Goal: Information Seeking & Learning: Learn about a topic

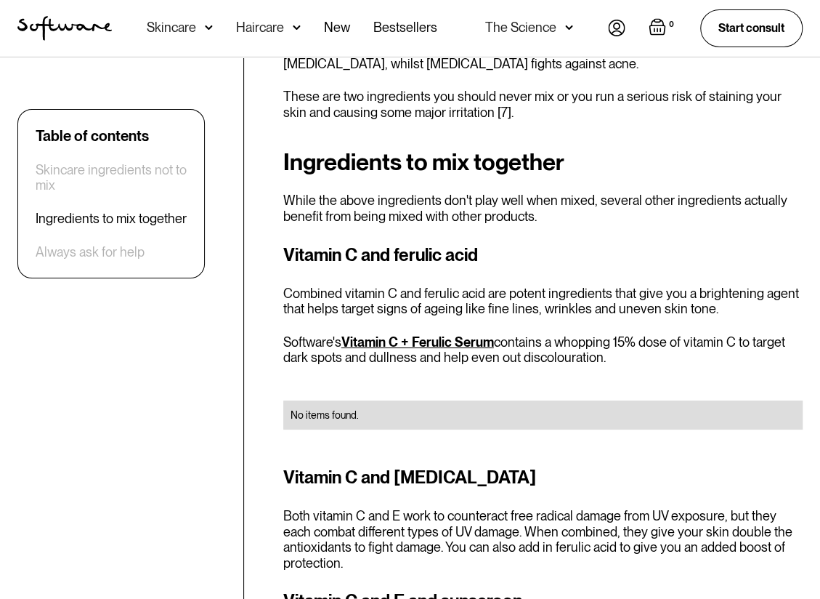
scroll to position [2252, 0]
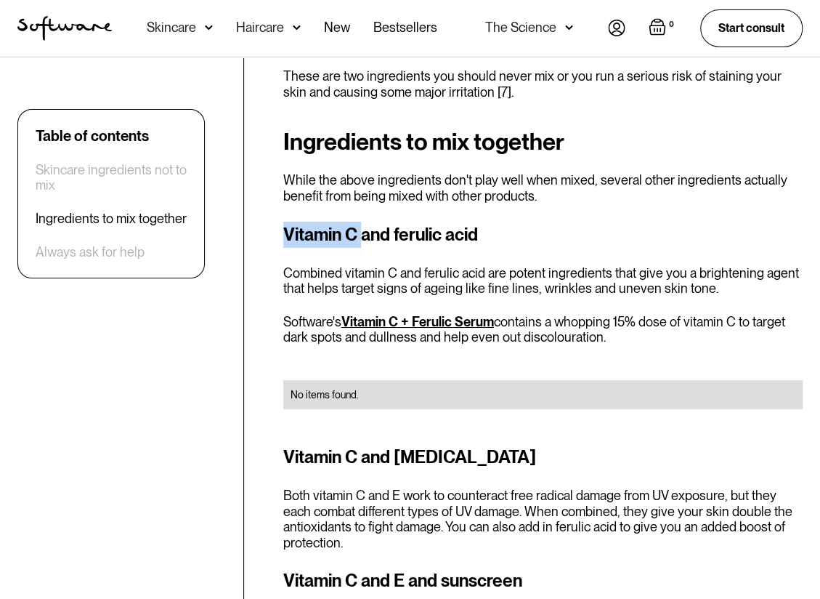
drag, startPoint x: 283, startPoint y: 192, endPoint x: 361, endPoint y: 188, distance: 77.8
click at [361, 222] on h3 "Vitamin C and ferulic acid" at bounding box center [542, 235] width 519 height 26
copy h3 "Vitamin C"
drag, startPoint x: 397, startPoint y: 182, endPoint x: 520, endPoint y: 184, distance: 123.5
click at [520, 222] on h3 "Vitamin C and ferulic acid" at bounding box center [542, 235] width 519 height 26
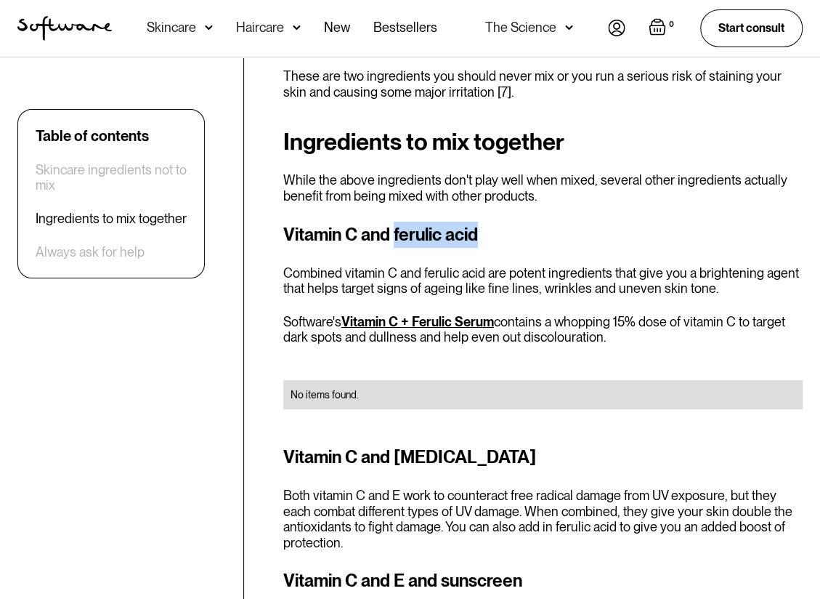
copy h3 "ferulic acid"
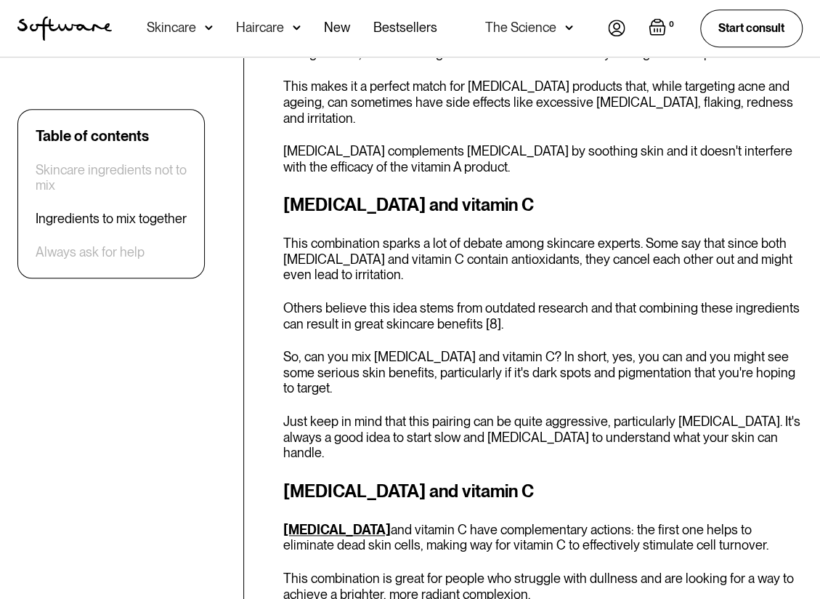
scroll to position [3051, 0]
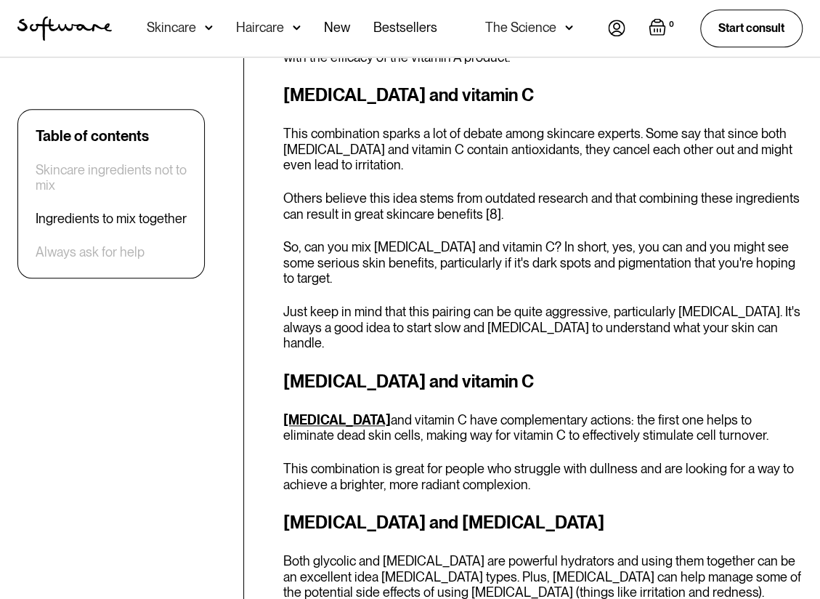
click at [545, 368] on h3 "[MEDICAL_DATA] and vitamin C" at bounding box center [542, 381] width 519 height 26
drag, startPoint x: 288, startPoint y: 306, endPoint x: 385, endPoint y: 299, distance: 97.6
click at [385, 368] on h3 "[MEDICAL_DATA] and vitamin C" at bounding box center [542, 381] width 519 height 26
copy h3 "[MEDICAL_DATA]"
drag, startPoint x: 423, startPoint y: 307, endPoint x: 540, endPoint y: 304, distance: 117.7
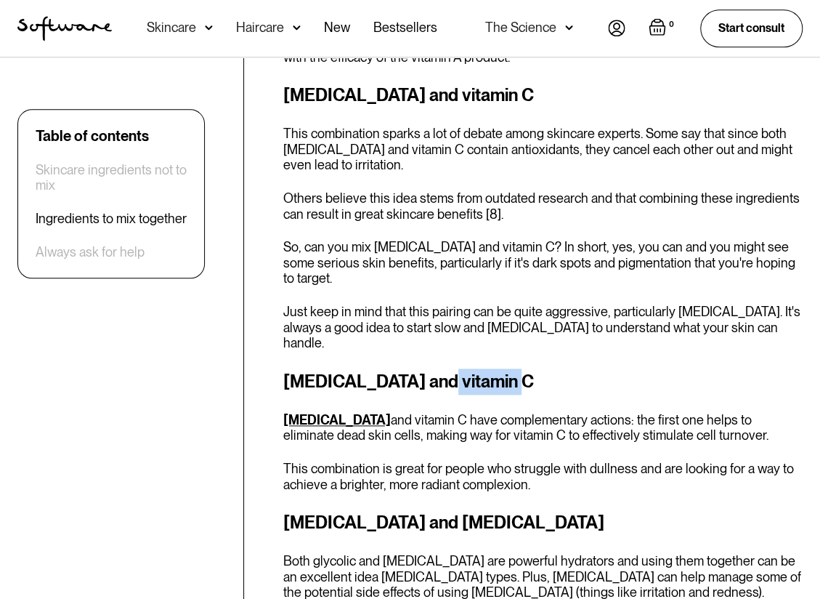
click at [540, 368] on h3 "[MEDICAL_DATA] and vitamin C" at bounding box center [542, 381] width 519 height 26
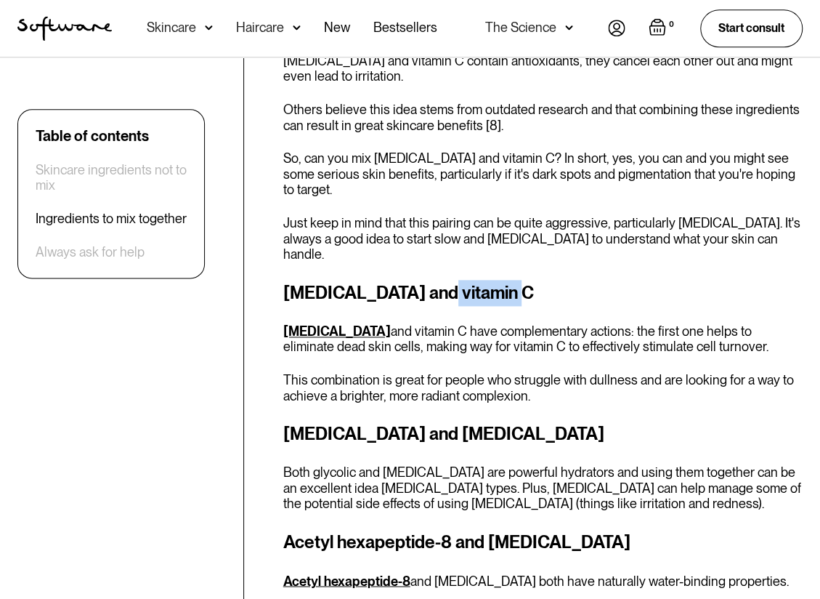
scroll to position [3196, 0]
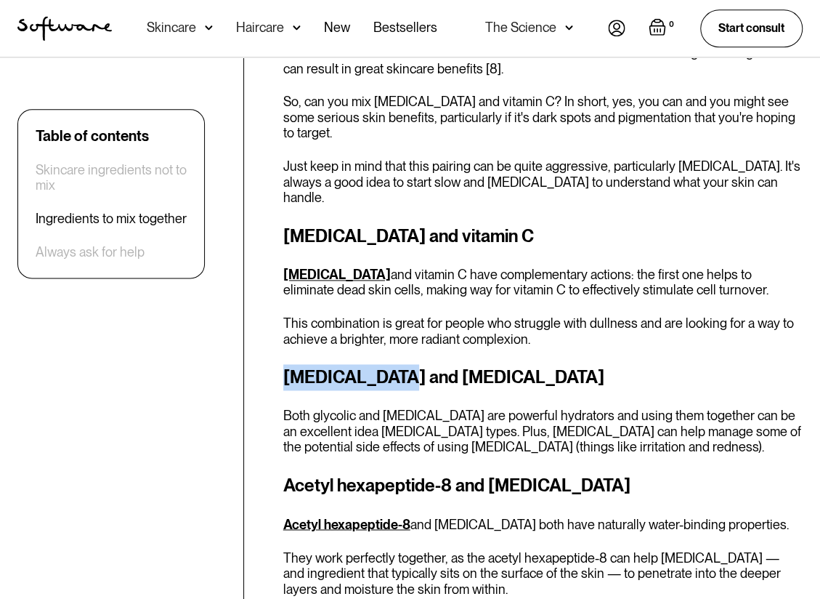
drag, startPoint x: 280, startPoint y: 293, endPoint x: 379, endPoint y: 290, distance: 98.8
copy h3 "[MEDICAL_DATA]"
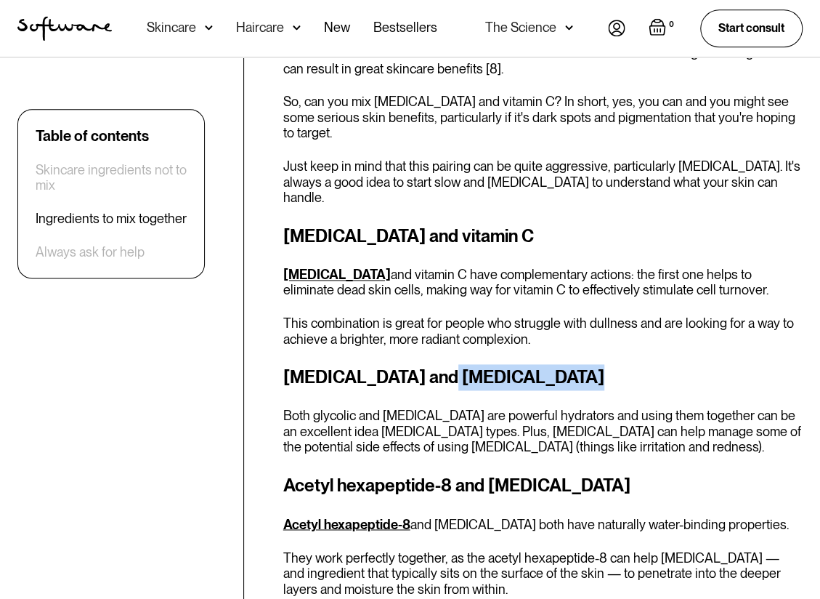
drag, startPoint x: 419, startPoint y: 303, endPoint x: 601, endPoint y: 286, distance: 182.4
click at [601, 364] on h3 "[MEDICAL_DATA] and [MEDICAL_DATA]" at bounding box center [542, 377] width 519 height 26
copy h3 "[MEDICAL_DATA]"
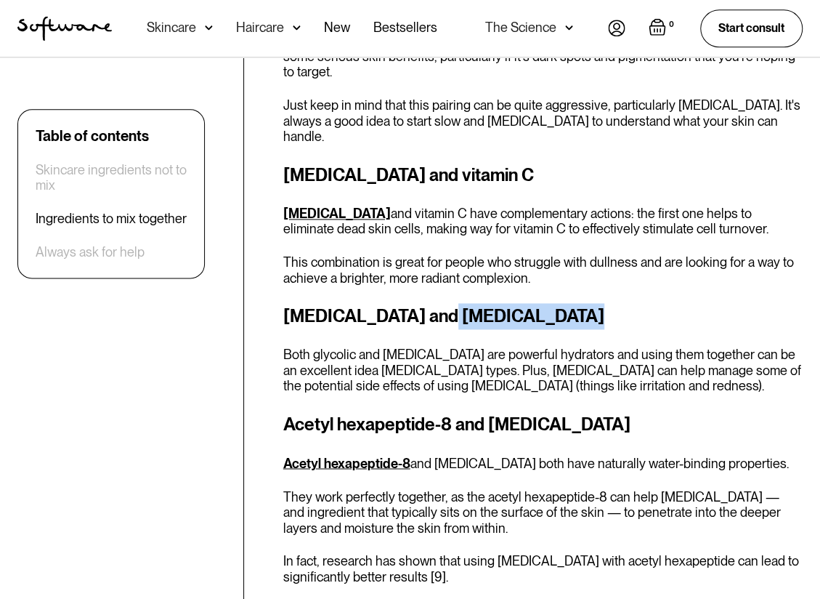
scroll to position [3342, 0]
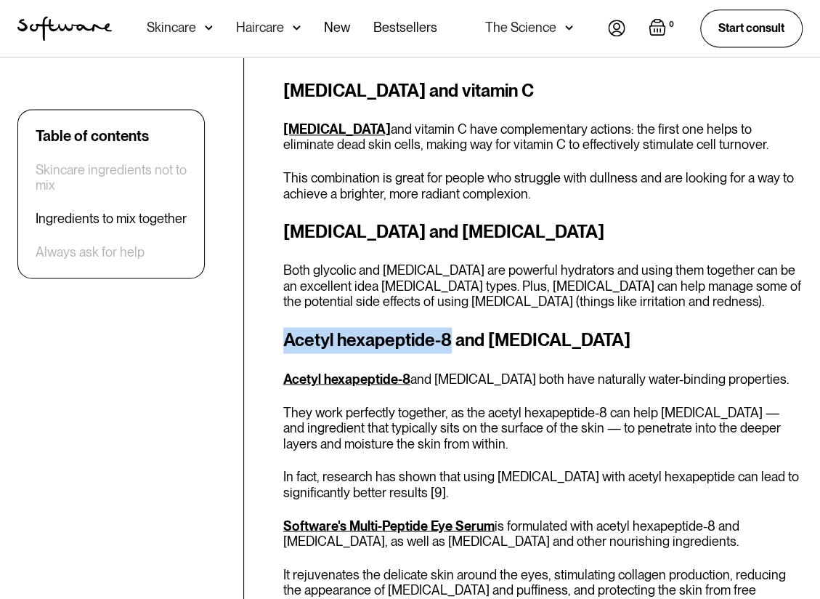
drag, startPoint x: 275, startPoint y: 259, endPoint x: 450, endPoint y: 259, distance: 175.8
copy h3 "Acetyl hexapeptide-8"
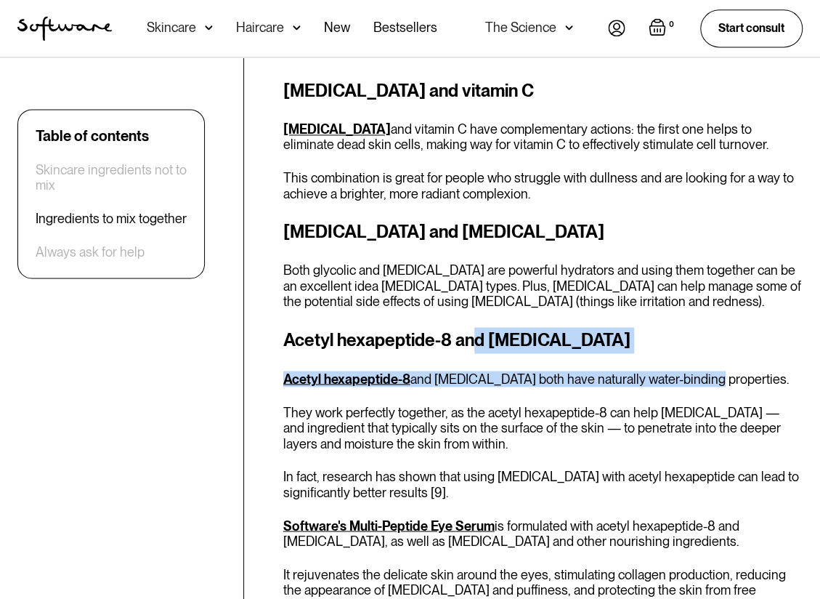
drag, startPoint x: 478, startPoint y: 265, endPoint x: 694, endPoint y: 290, distance: 217.2
click at [694, 327] on div "Acetyl hexapeptide-8 and [MEDICAL_DATA] Acetyl hexapeptide-8 and [MEDICAL_DATA]…" at bounding box center [542, 511] width 519 height 368
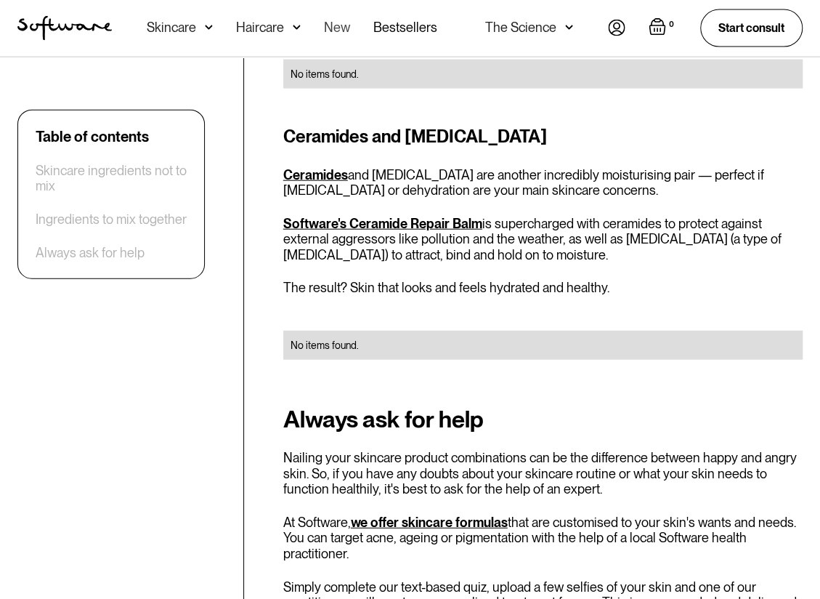
scroll to position [4286, 0]
